Goal: Use online tool/utility: Utilize a website feature to perform a specific function

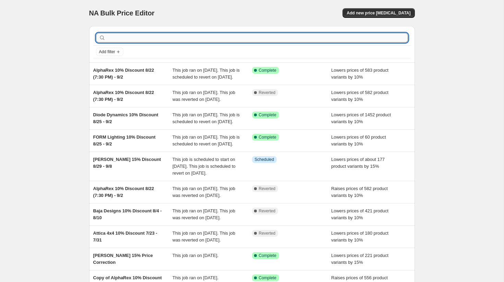
click at [260, 38] on input "text" at bounding box center [257, 38] width 301 height 10
type input "cali raised"
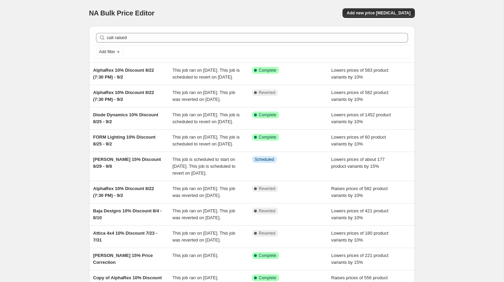
click at [204, 50] on div "Add filter" at bounding box center [252, 52] width 312 height 8
click at [195, 45] on div "cali raised Clear" at bounding box center [251, 37] width 317 height 15
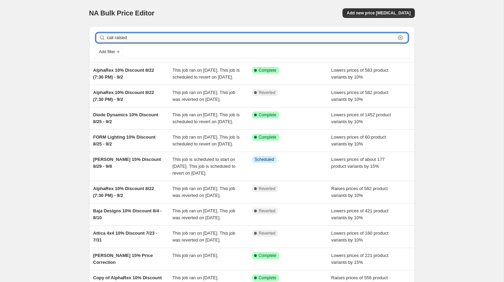
click at [195, 39] on input "cali raised" at bounding box center [251, 38] width 289 height 10
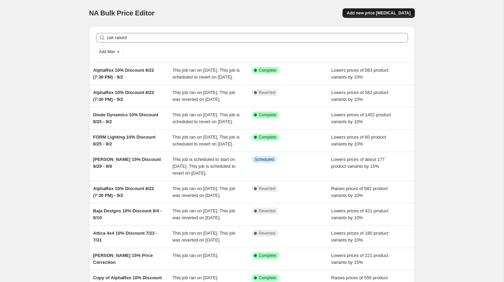
click at [364, 16] on button "Add new price [MEDICAL_DATA]" at bounding box center [379, 13] width 72 height 10
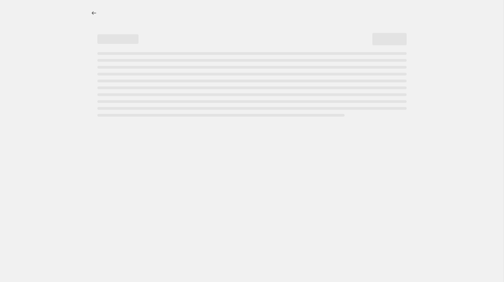
select select "percentage"
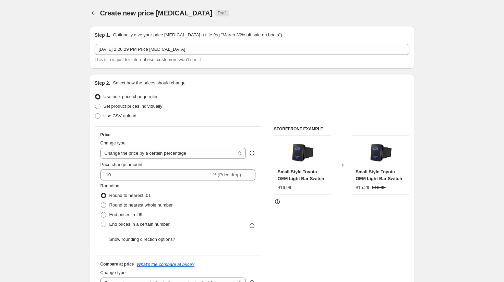
click at [130, 215] on span "End prices in .99" at bounding box center [125, 214] width 33 height 5
click at [101, 212] on input "End prices in .99" at bounding box center [101, 212] width 0 height 0
radio input "true"
click at [147, 239] on span "Show rounding direction options?" at bounding box center [142, 239] width 66 height 5
click at [106, 239] on input "Show rounding direction options?" at bounding box center [103, 239] width 5 height 5
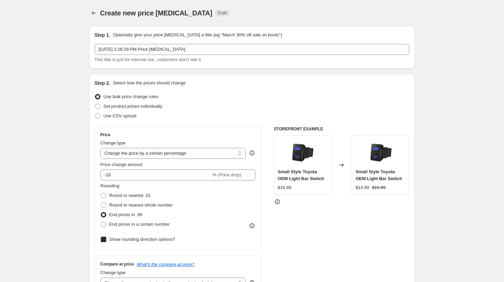
checkbox input "true"
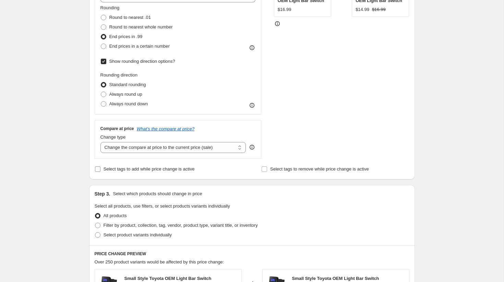
scroll to position [198, 0]
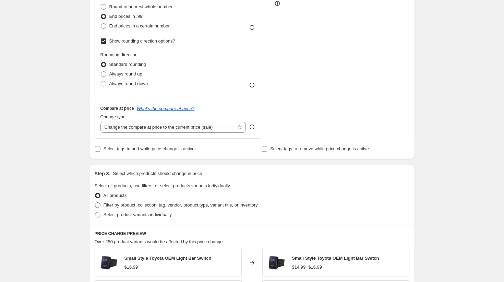
click at [146, 205] on span "Filter by product, collection, tag, vendor, product type, variant title, or inv…" at bounding box center [181, 204] width 154 height 5
click at [95, 203] on input "Filter by product, collection, tag, vendor, product type, variant title, or inv…" at bounding box center [95, 202] width 0 height 0
radio input "true"
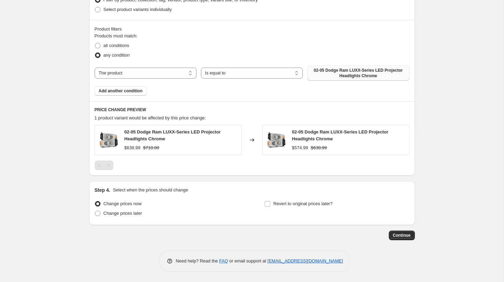
scroll to position [403, 0]
click at [328, 80] on button "02-05 Dodge Ram LUXX-Series LED Projector Headlights Chrome" at bounding box center [358, 72] width 102 height 15
select select "vendor"
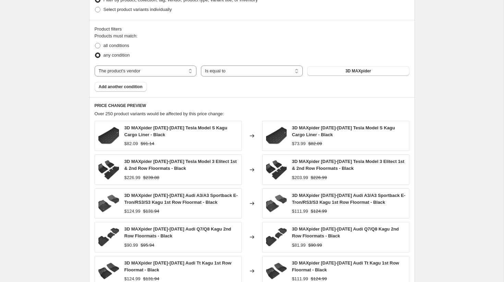
click at [373, 72] on button "3D MAXpider" at bounding box center [358, 71] width 102 height 10
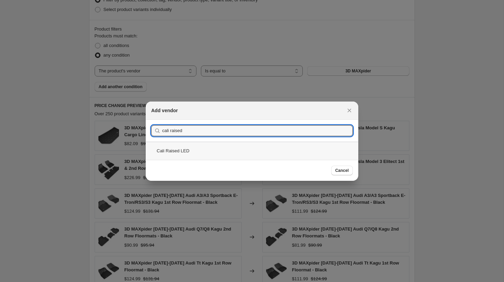
type input "cali raised"
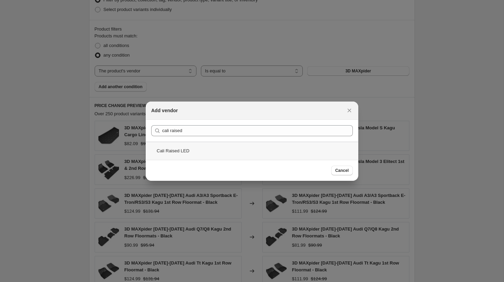
click at [212, 153] on div "Cali Raised LED" at bounding box center [252, 151] width 213 height 18
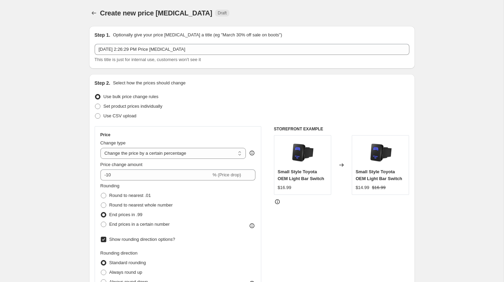
scroll to position [0, 0]
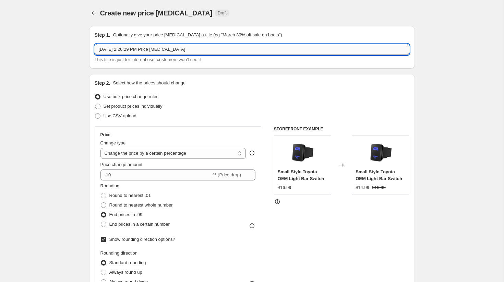
click at [218, 47] on input "[DATE] 2:26:29 PM Price [MEDICAL_DATA]" at bounding box center [252, 49] width 315 height 11
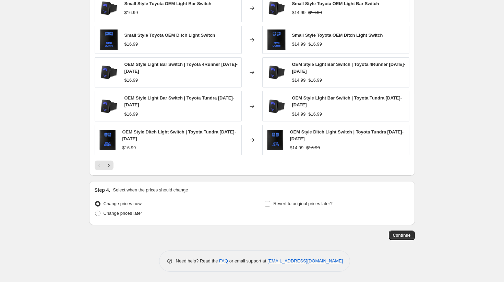
scroll to position [530, 0]
type input "Cali Raised 10% Discount 8/27 - 9/9"
click at [296, 200] on label "Revert to original prices later?" at bounding box center [298, 204] width 68 height 10
click at [270, 201] on input "Revert to original prices later?" at bounding box center [267, 203] width 5 height 5
checkbox input "true"
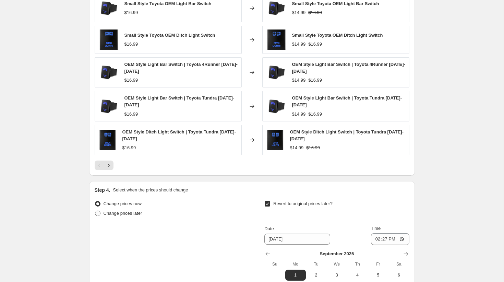
click at [137, 215] on span "Change prices later" at bounding box center [123, 213] width 39 height 5
click at [95, 211] on input "Change prices later" at bounding box center [95, 211] width 0 height 0
radio input "true"
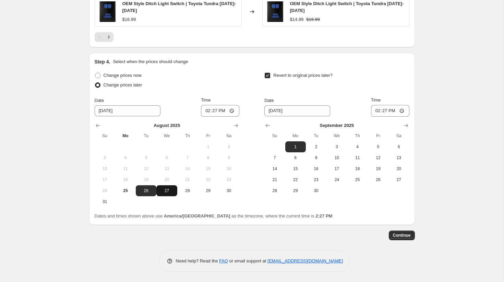
scroll to position [659, 0]
click at [164, 190] on span "27" at bounding box center [166, 190] width 15 height 5
type input "[DATE]"
click at [214, 109] on input "14:27" at bounding box center [220, 111] width 38 height 12
click at [213, 111] on input "02:00" at bounding box center [220, 111] width 38 height 12
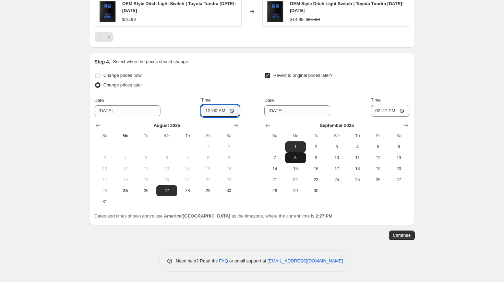
type input "00:00"
click at [299, 160] on span "8" at bounding box center [295, 157] width 15 height 5
type input "[DATE]"
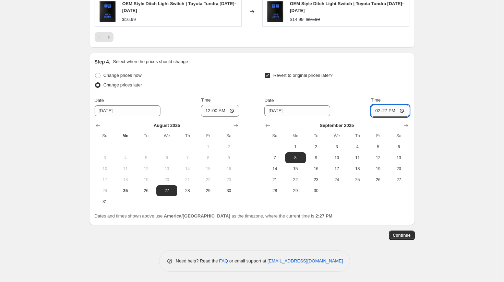
click at [383, 110] on input "14:27" at bounding box center [390, 111] width 38 height 12
type input "23:59"
click at [319, 154] on button "9" at bounding box center [316, 157] width 21 height 11
type input "[DATE]"
click at [405, 236] on span "Continue" at bounding box center [402, 234] width 18 height 5
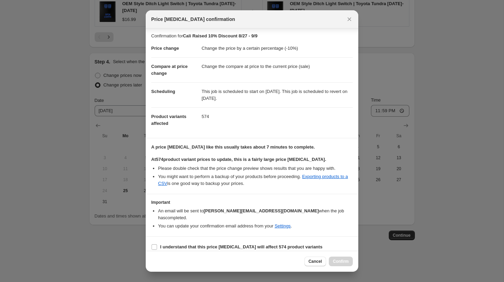
scroll to position [1, 0]
click at [279, 244] on b "I understand that this price [MEDICAL_DATA] will affect 574 product variants" at bounding box center [241, 246] width 162 height 5
click at [157, 244] on input "I understand that this price [MEDICAL_DATA] will affect 574 product variants" at bounding box center [154, 246] width 5 height 5
checkbox input "true"
click at [313, 259] on button "Cancel" at bounding box center [315, 261] width 22 height 10
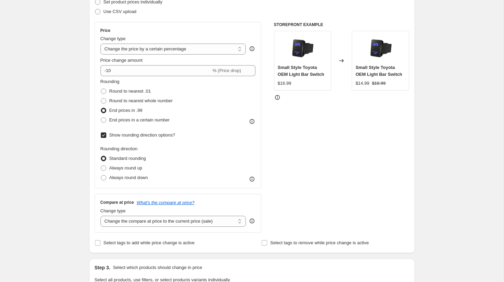
scroll to position [124, 0]
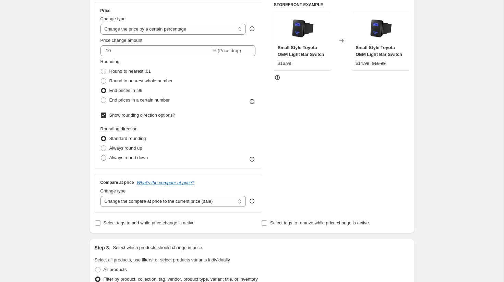
click at [124, 159] on span "Always round down" at bounding box center [128, 157] width 39 height 5
click at [101, 155] on input "Always round down" at bounding box center [101, 155] width 0 height 0
radio input "true"
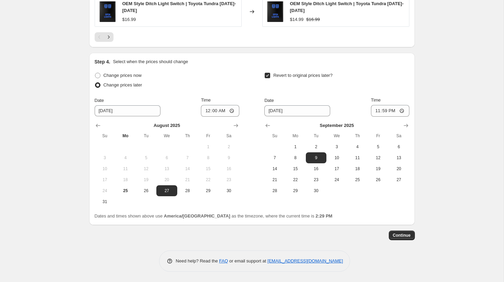
scroll to position [659, 0]
click at [406, 232] on button "Continue" at bounding box center [402, 235] width 26 height 10
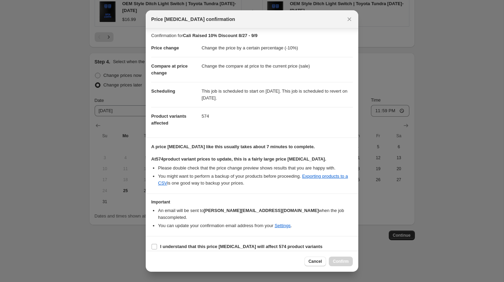
scroll to position [1, 0]
click at [311, 244] on b "I understand that this price [MEDICAL_DATA] will affect 574 product variants" at bounding box center [241, 246] width 162 height 5
click at [157, 244] on input "I understand that this price [MEDICAL_DATA] will affect 574 product variants" at bounding box center [154, 246] width 5 height 5
checkbox input "true"
click at [344, 261] on span "Confirm" at bounding box center [341, 261] width 16 height 5
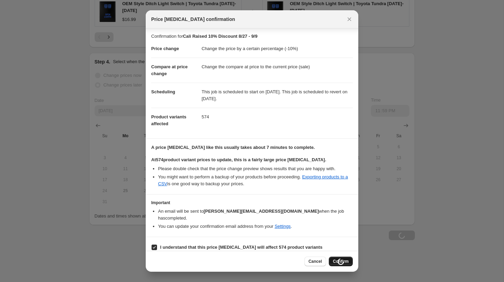
scroll to position [659, 0]
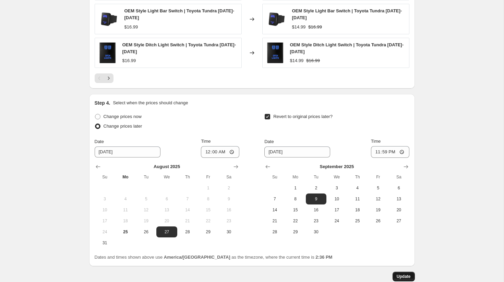
click at [399, 275] on span "Update" at bounding box center [404, 276] width 14 height 5
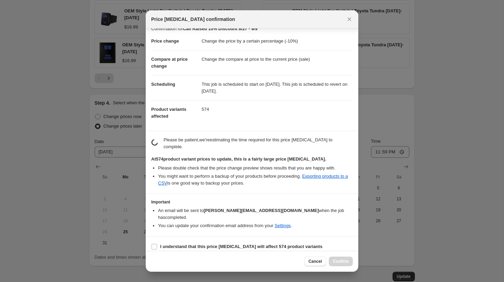
scroll to position [8, 0]
click at [304, 246] on section "I understand that this price [MEDICAL_DATA] will affect 574 product variants" at bounding box center [252, 247] width 213 height 21
click at [299, 244] on b "I understand that this price [MEDICAL_DATA] will affect 574 product variants" at bounding box center [241, 246] width 162 height 5
click at [157, 244] on input "I understand that this price [MEDICAL_DATA] will affect 574 product variants" at bounding box center [154, 246] width 5 height 5
checkbox input "true"
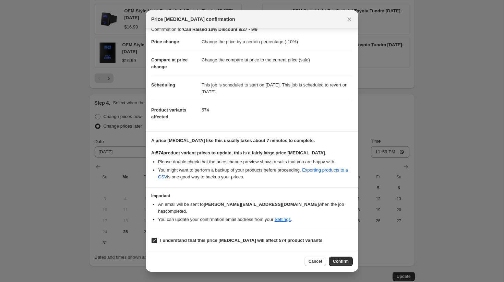
scroll to position [1, 0]
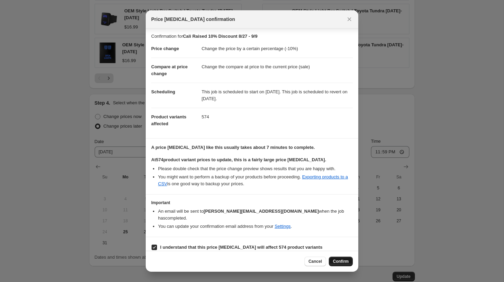
click at [343, 263] on span "Confirm" at bounding box center [341, 261] width 16 height 5
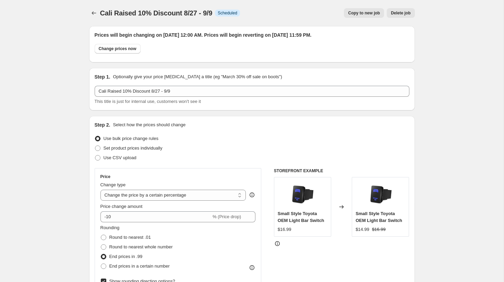
scroll to position [0, 0]
